Goal: Check status: Verify the current state of an ongoing process or item

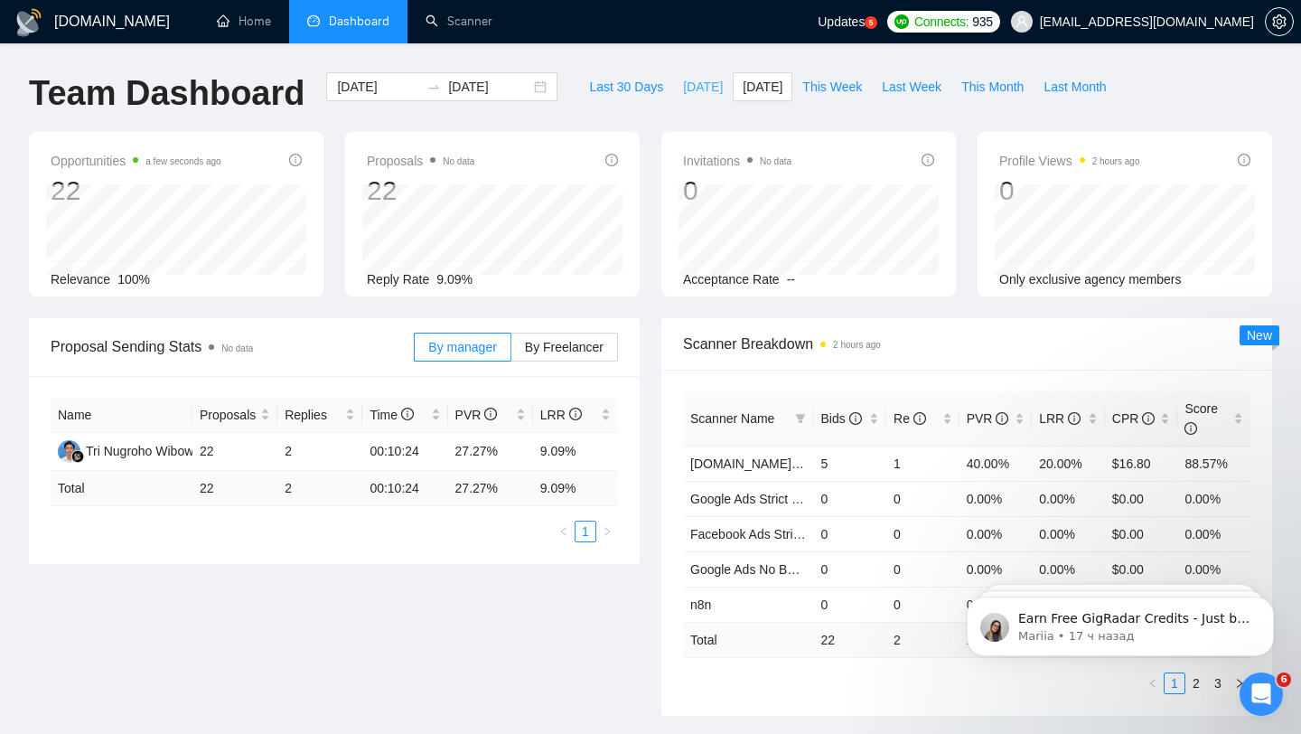
click at [689, 79] on span "[DATE]" at bounding box center [703, 87] width 40 height 20
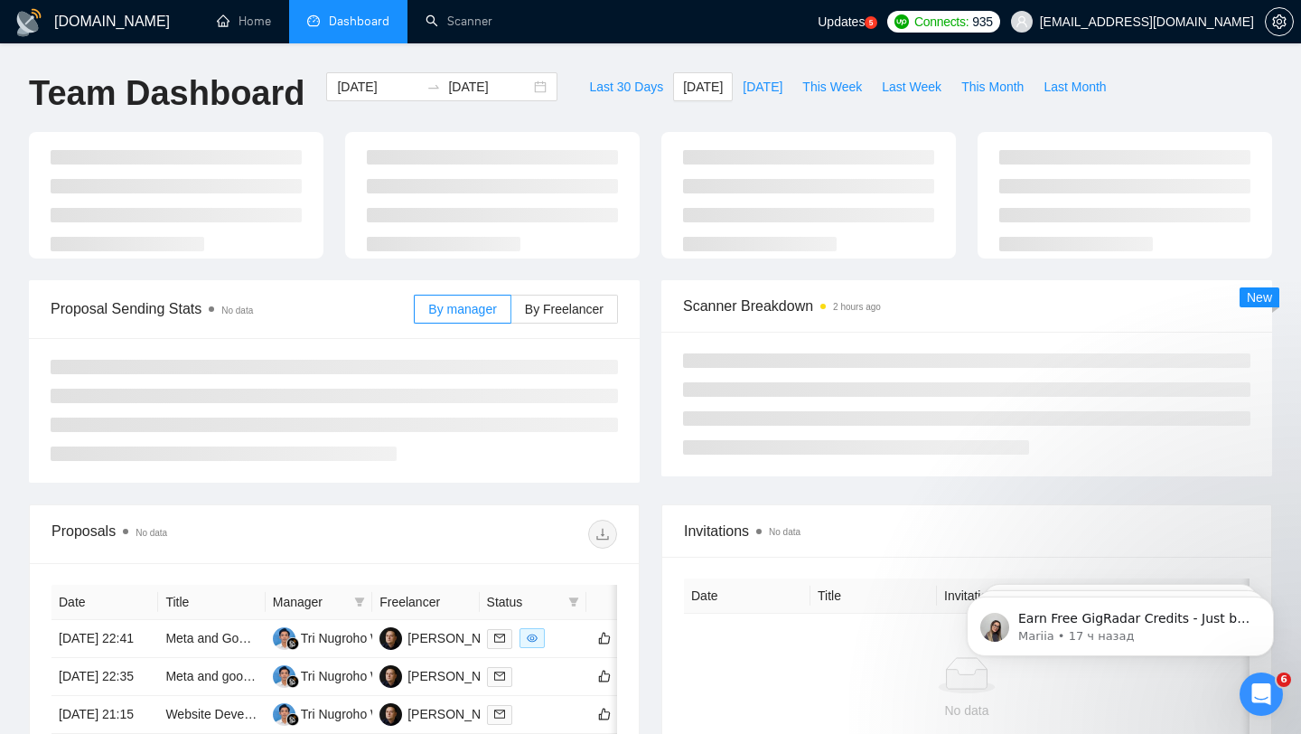
type input "2025-08-11"
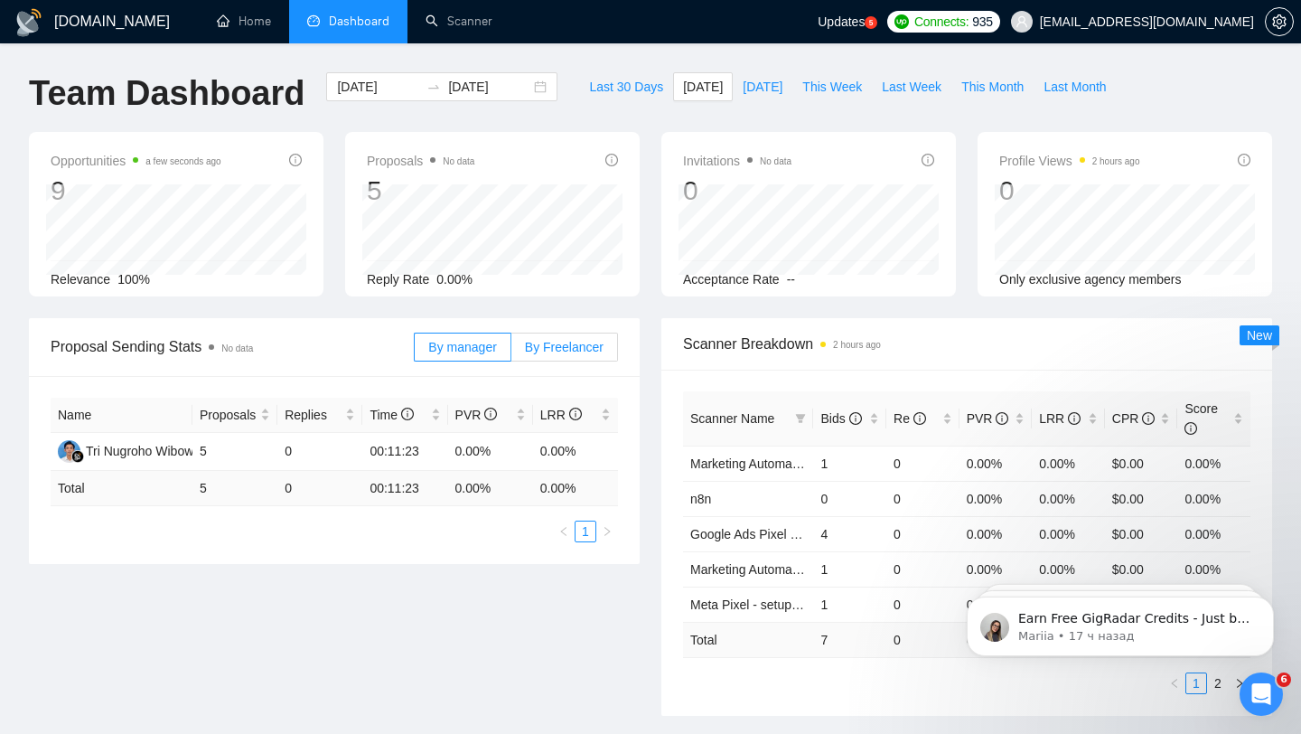
click at [577, 345] on span "By Freelancer" at bounding box center [564, 347] width 79 height 14
click at [511, 351] on input "By Freelancer" at bounding box center [511, 351] width 0 height 0
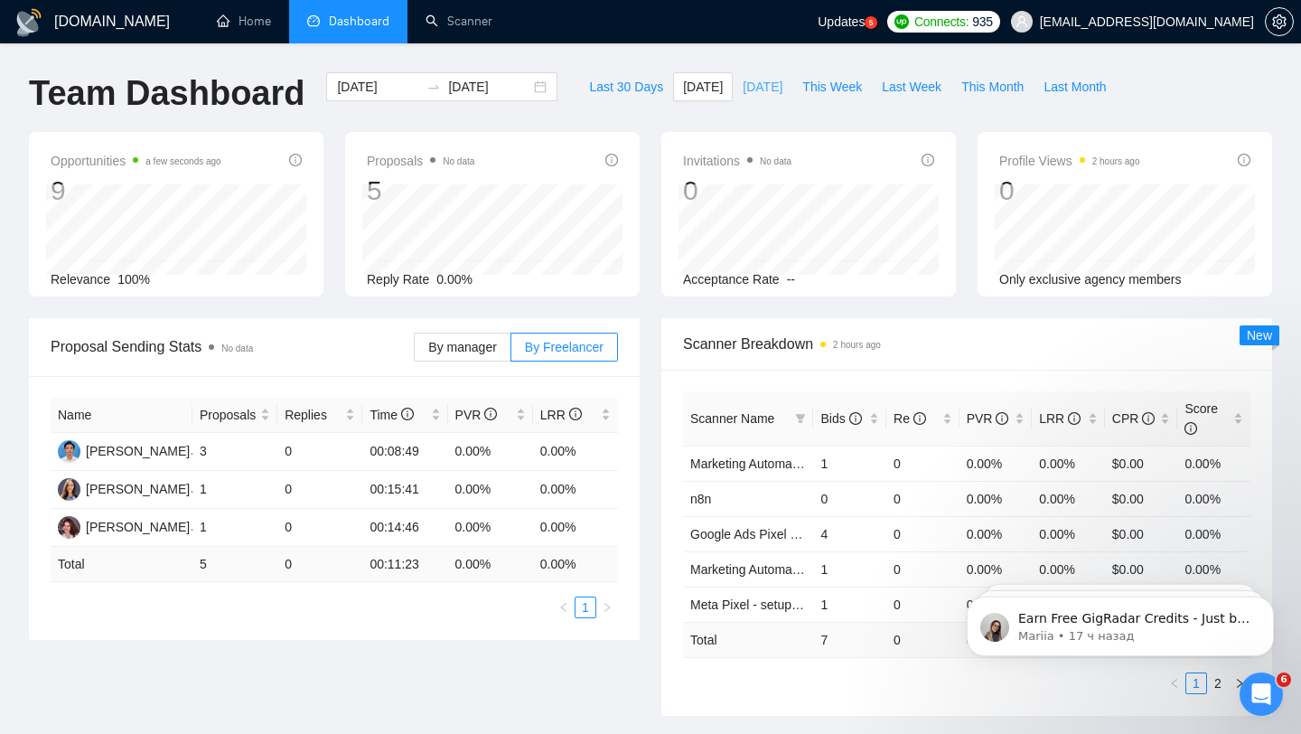
click at [757, 89] on span "[DATE]" at bounding box center [763, 87] width 40 height 20
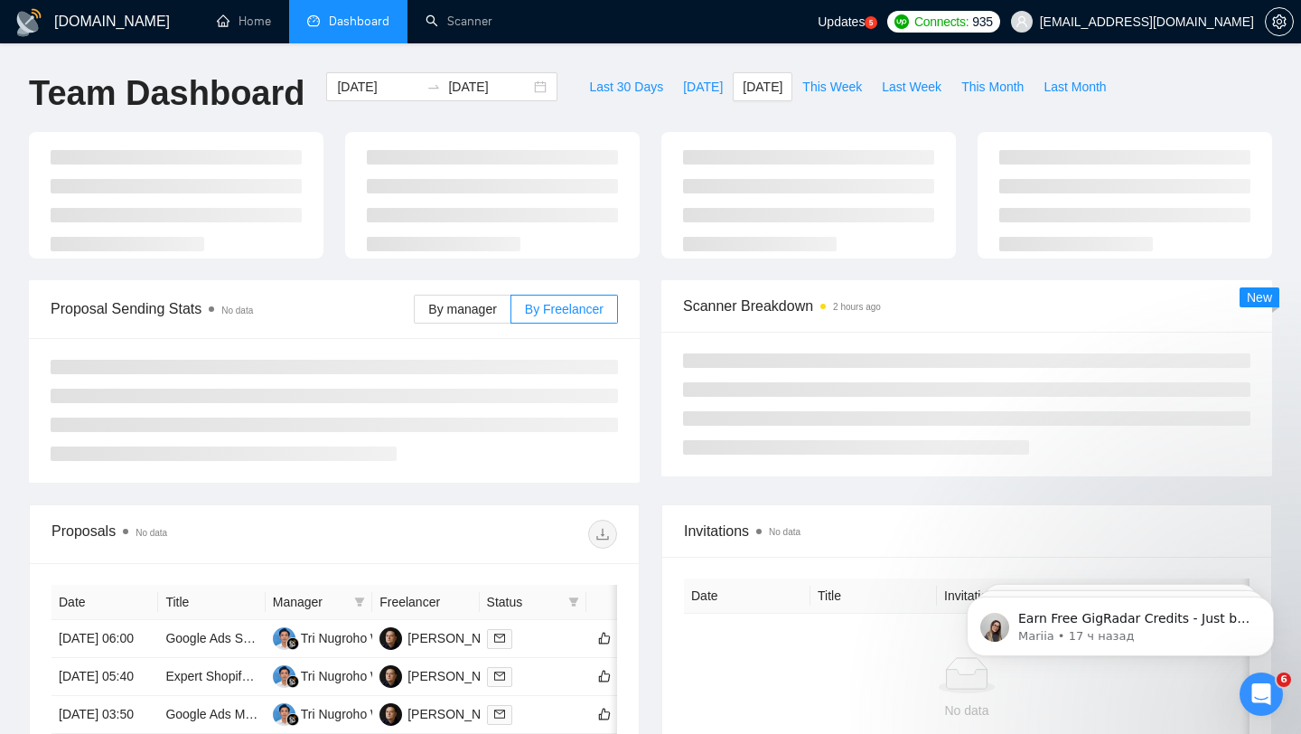
type input "[DATE]"
